Goal: Check status: Check status

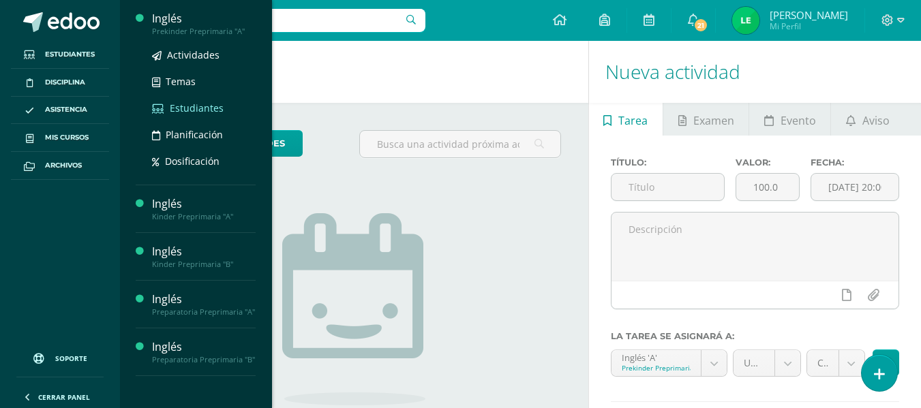
click at [191, 104] on span "Estudiantes" at bounding box center [197, 108] width 54 height 13
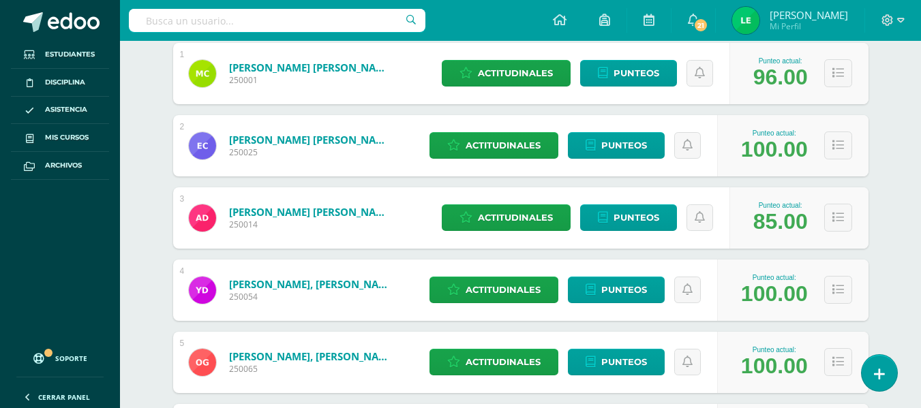
scroll to position [267, 0]
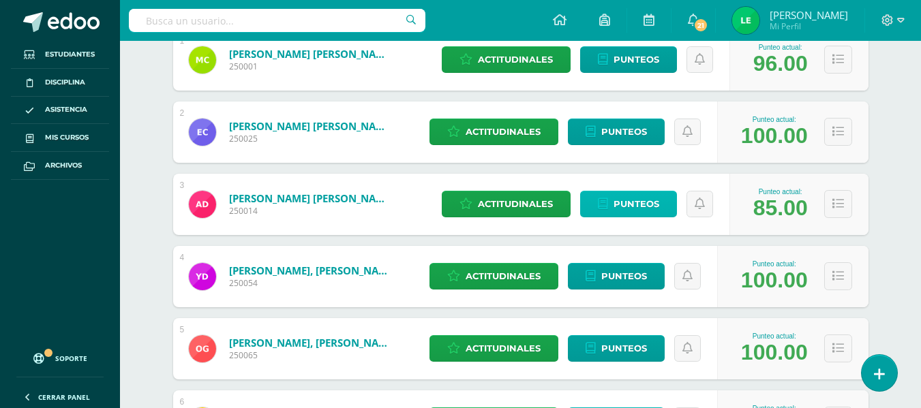
click at [655, 204] on span "Punteos" at bounding box center [637, 204] width 46 height 25
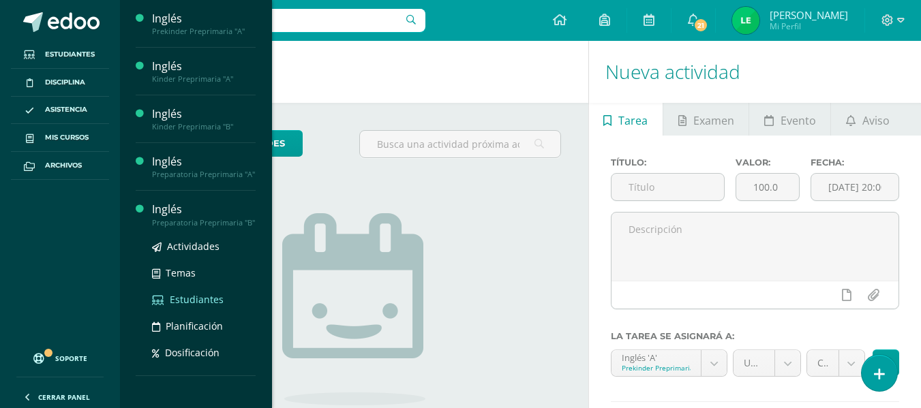
click at [193, 299] on span "Estudiantes" at bounding box center [197, 299] width 54 height 13
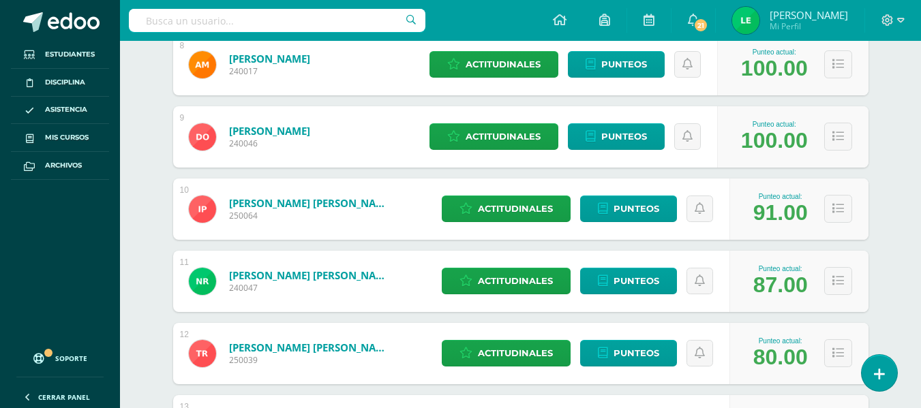
scroll to position [798, 0]
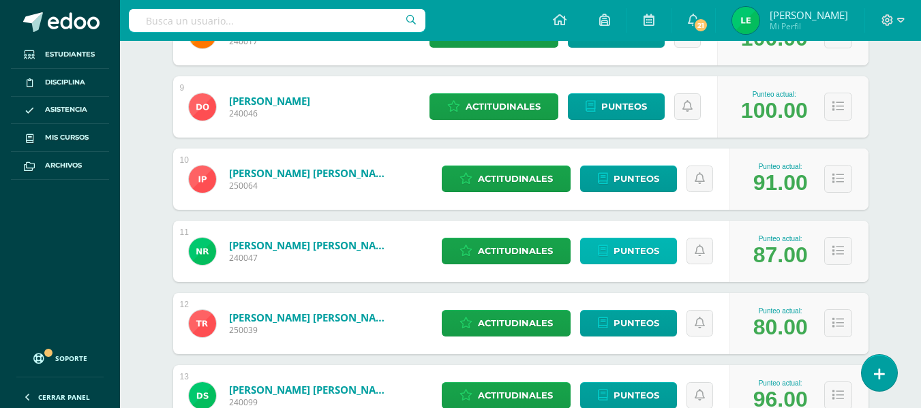
click at [632, 256] on span "Punteos" at bounding box center [637, 251] width 46 height 25
